Goal: Answer question/provide support

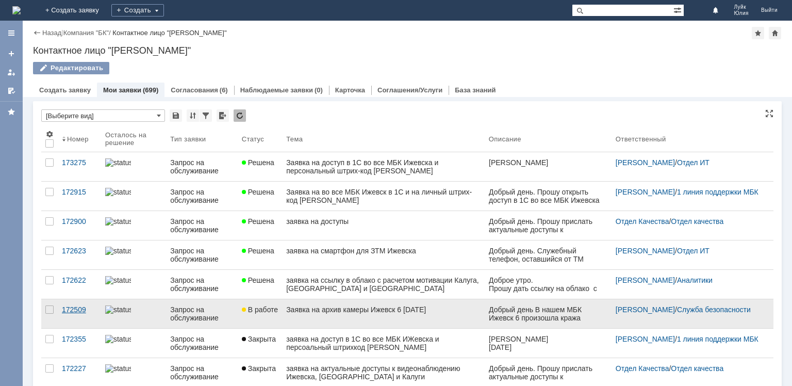
click at [75, 308] on div "172509" at bounding box center [79, 309] width 35 height 8
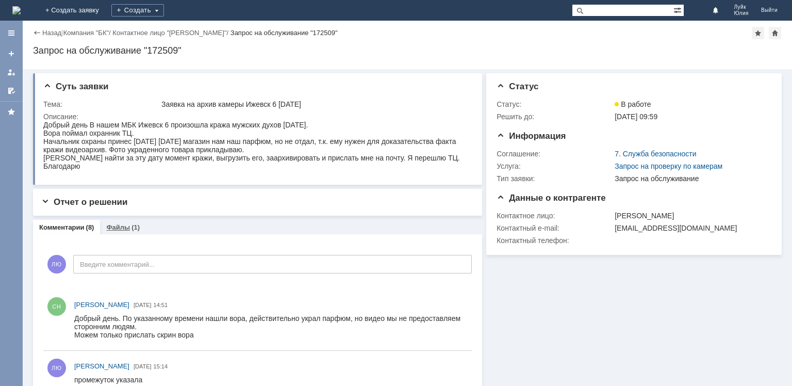
click at [113, 226] on link "Файлы" at bounding box center [118, 227] width 24 height 8
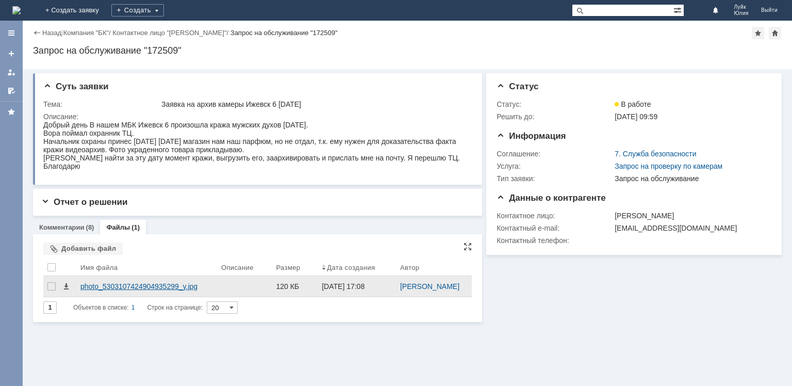
click at [169, 288] on div "photo_5303107424904935299_y.jpg" at bounding box center [146, 286] width 132 height 8
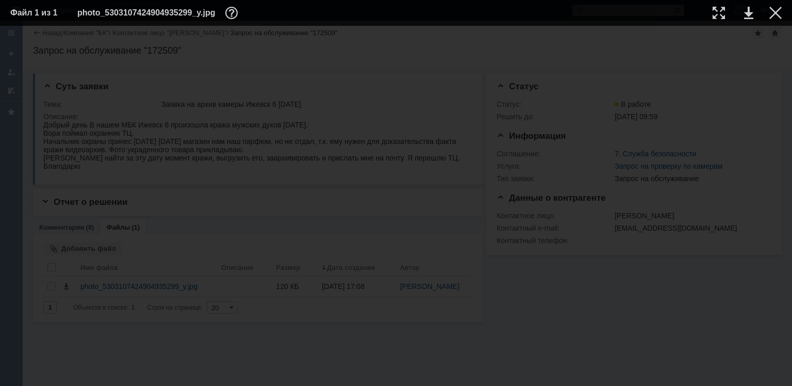
click at [782, 10] on table "Файл 1 из 1 photo_5303107424904935299_y.jpg" at bounding box center [396, 13] width 792 height 26
click at [775, 11] on div at bounding box center [775, 13] width 12 height 12
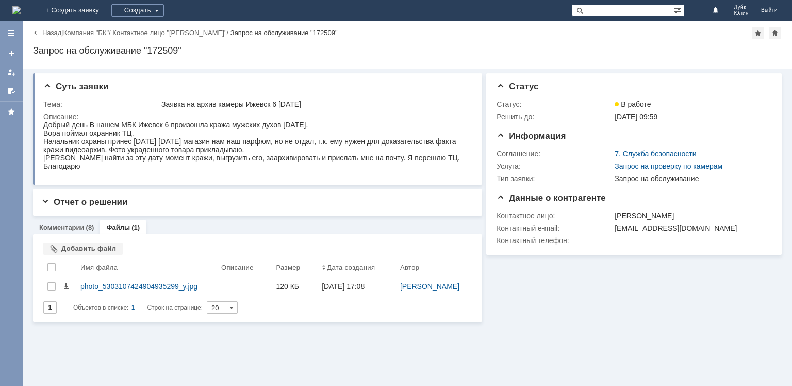
click at [54, 28] on div "Назад | Компания "БК" / Контактное лицо "[PERSON_NAME]" / Запрос на обслуживани…" at bounding box center [407, 33] width 749 height 12
click at [49, 34] on link "Назад" at bounding box center [51, 33] width 19 height 8
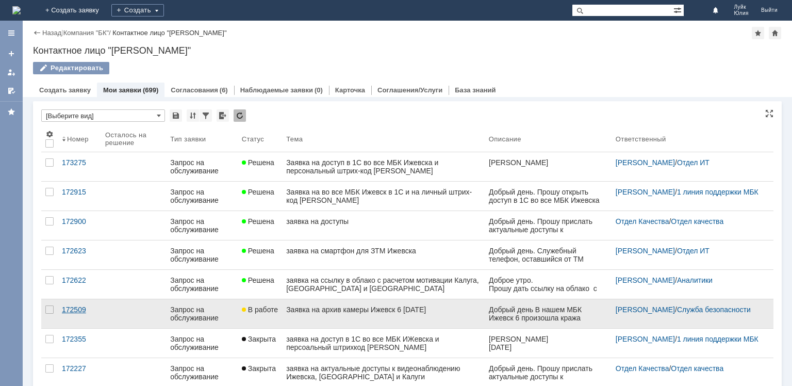
click at [69, 304] on link "172509" at bounding box center [79, 313] width 43 height 29
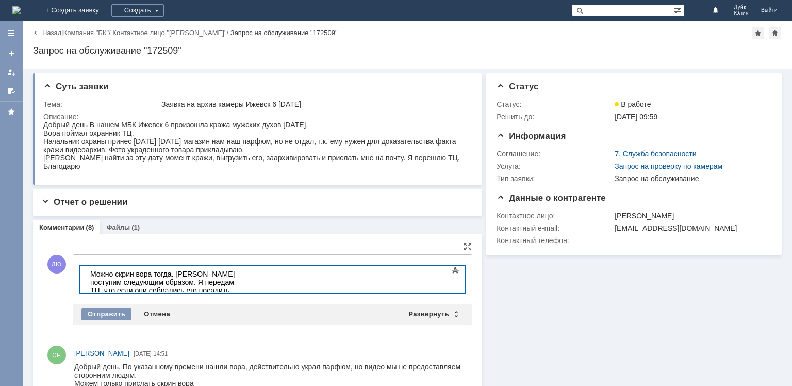
click at [237, 274] on div "Можно скрин вора тогда. [PERSON_NAME] поступим следующим образом. Я передам ТЦ,…" at bounding box center [163, 290] width 146 height 41
click at [171, 283] on div "Можно скрин вора тогда. [PERSON_NAME] поступим следующим образом: я передам ТЦ,…" at bounding box center [163, 290] width 146 height 41
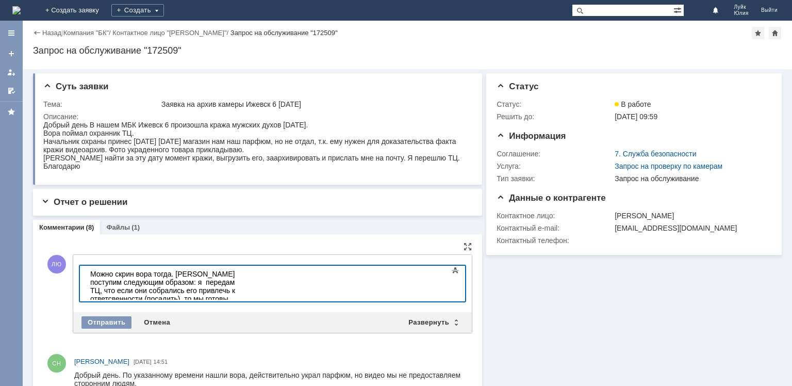
click at [200, 284] on div "Можно скрин вора тогда. [PERSON_NAME] поступим следующим образом: я передам ТЦ,…" at bounding box center [163, 290] width 146 height 41
click at [237, 283] on div "Можно скрин вора тогда. [PERSON_NAME] поступим следующим образом: я передам ТЦ,…" at bounding box center [163, 290] width 146 height 41
click at [108, 323] on div "Отправить" at bounding box center [106, 322] width 50 height 12
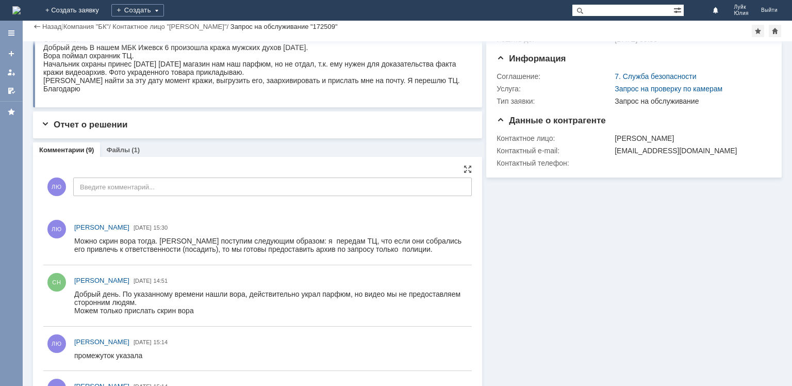
scroll to position [52, 0]
